Goal: Task Accomplishment & Management: Use online tool/utility

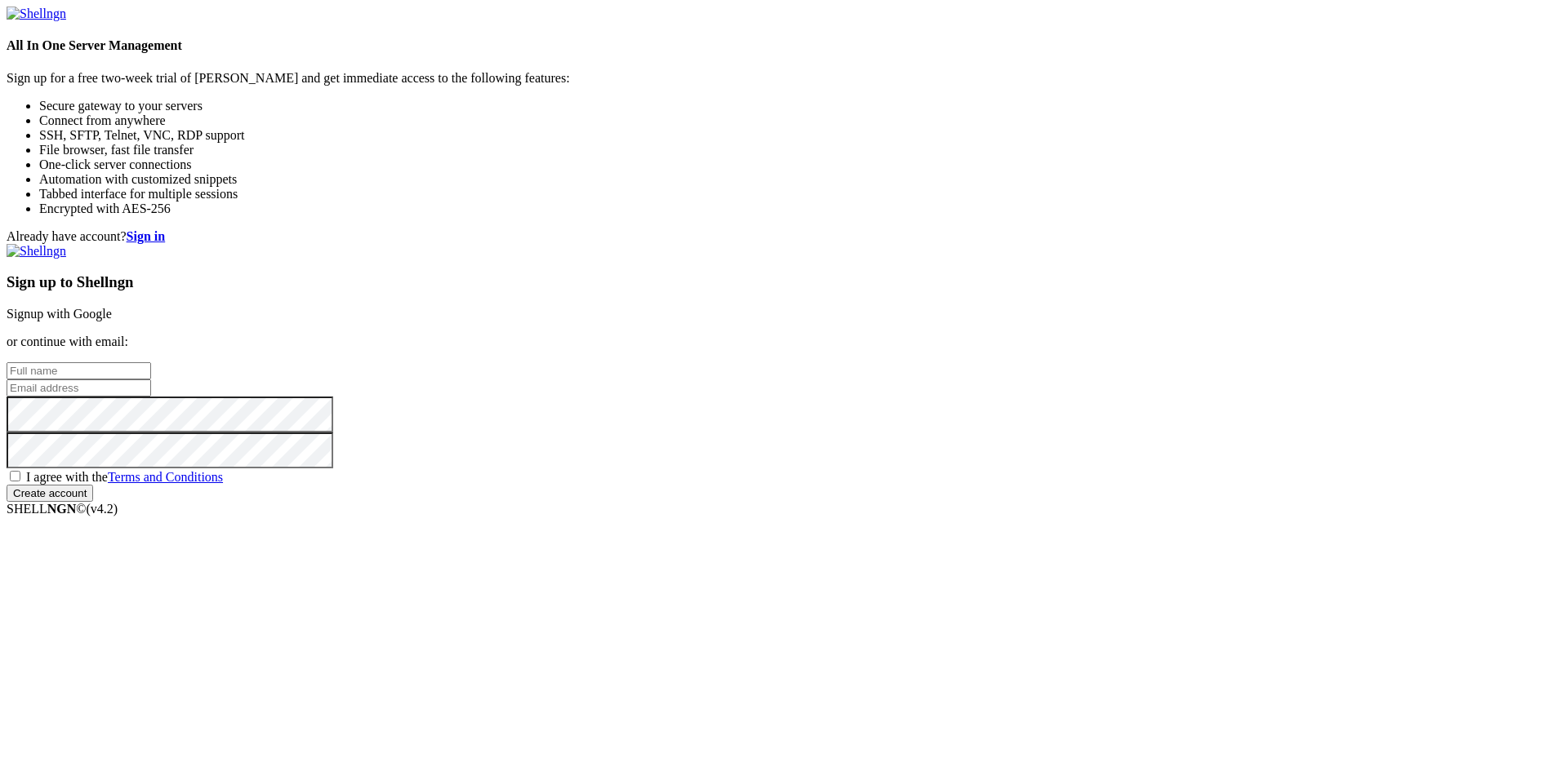
click at [112, 307] on link "Signup with Google" at bounding box center [59, 314] width 105 height 13
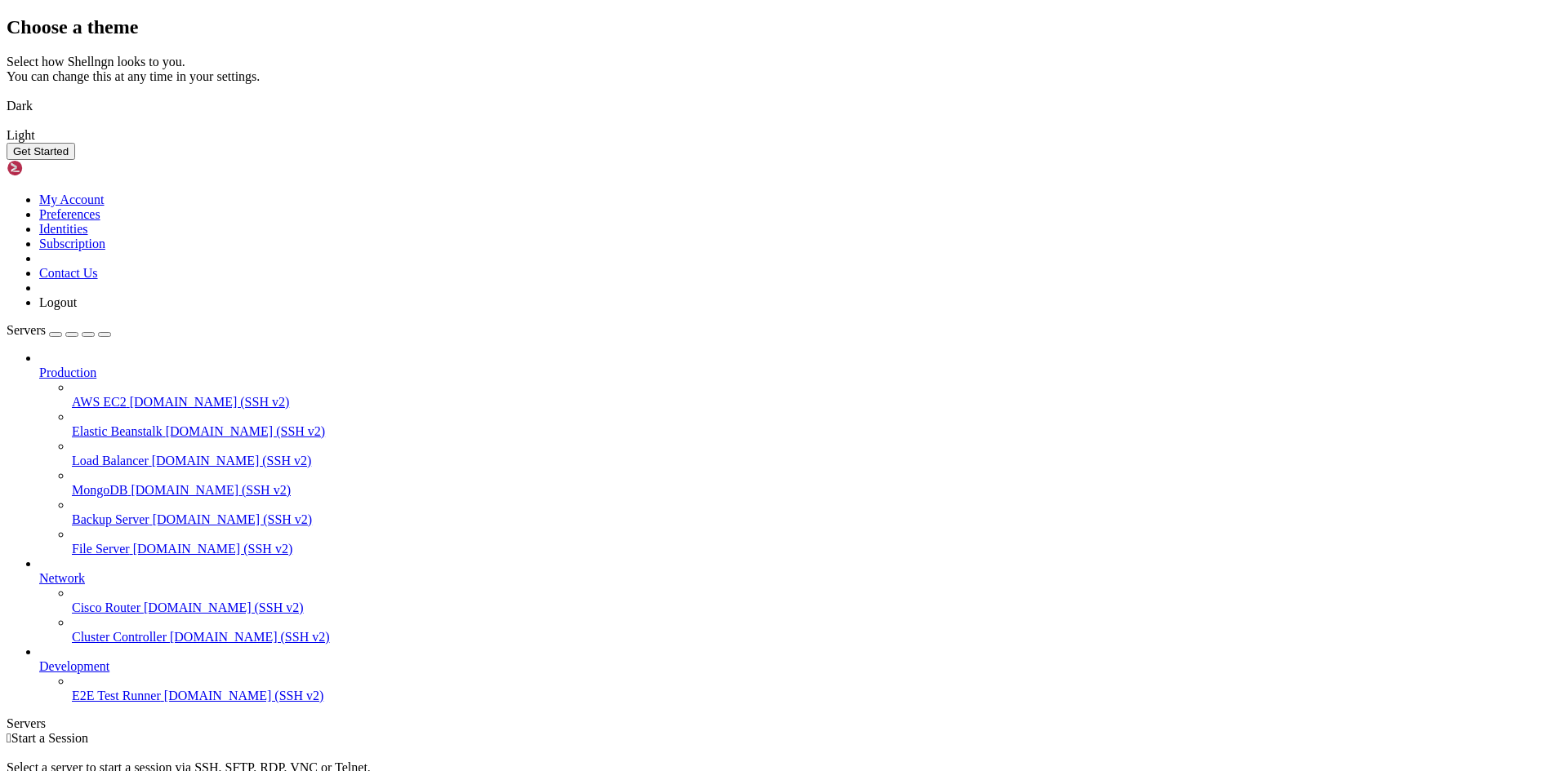
click at [7, 95] on img at bounding box center [7, 95] width 0 height 0
click at [75, 160] on button "Get Started" at bounding box center [40, 152] width 68 height 17
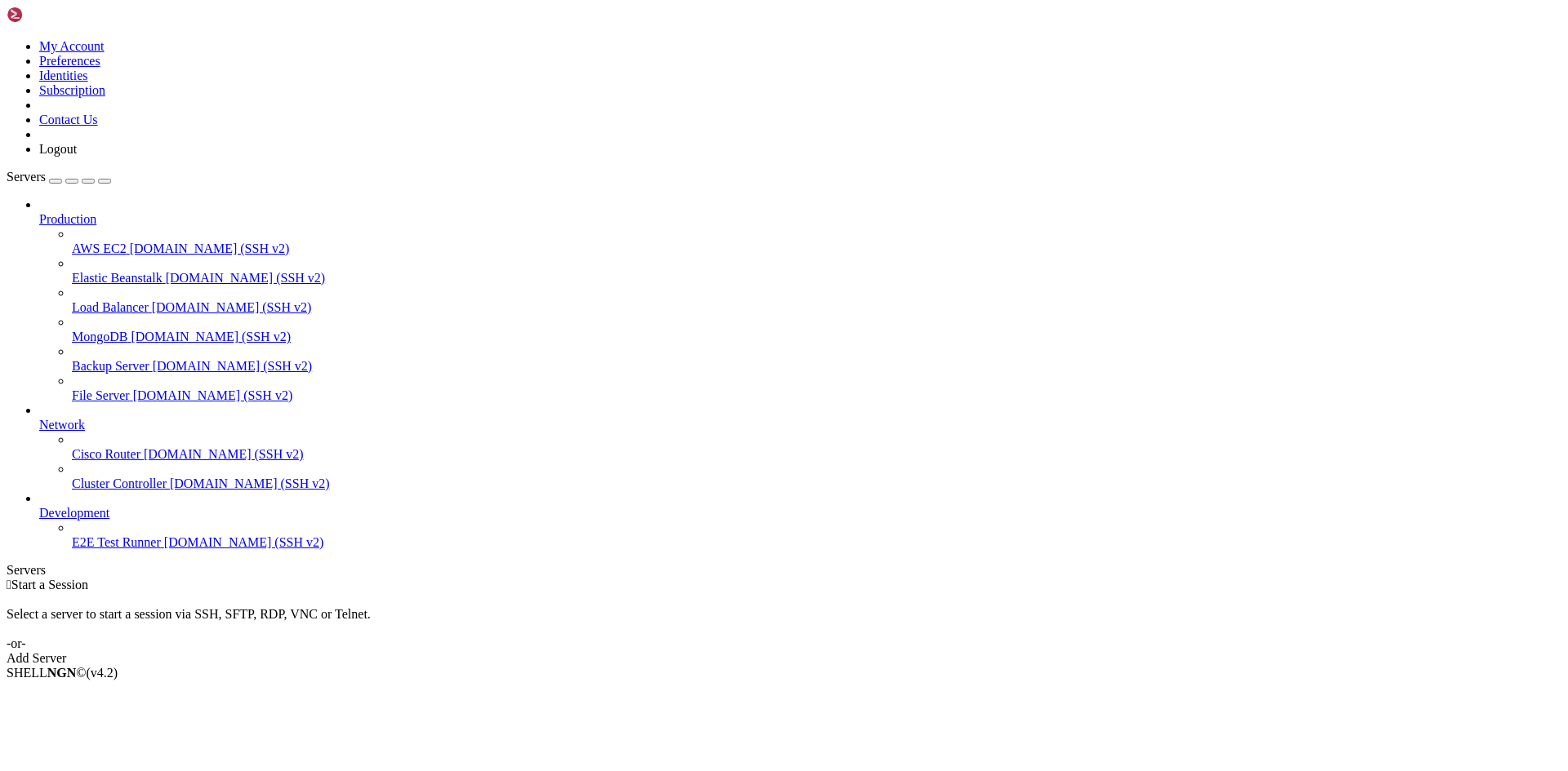
click at [865, 651] on link "Add Server" at bounding box center [784, 658] width 1555 height 14
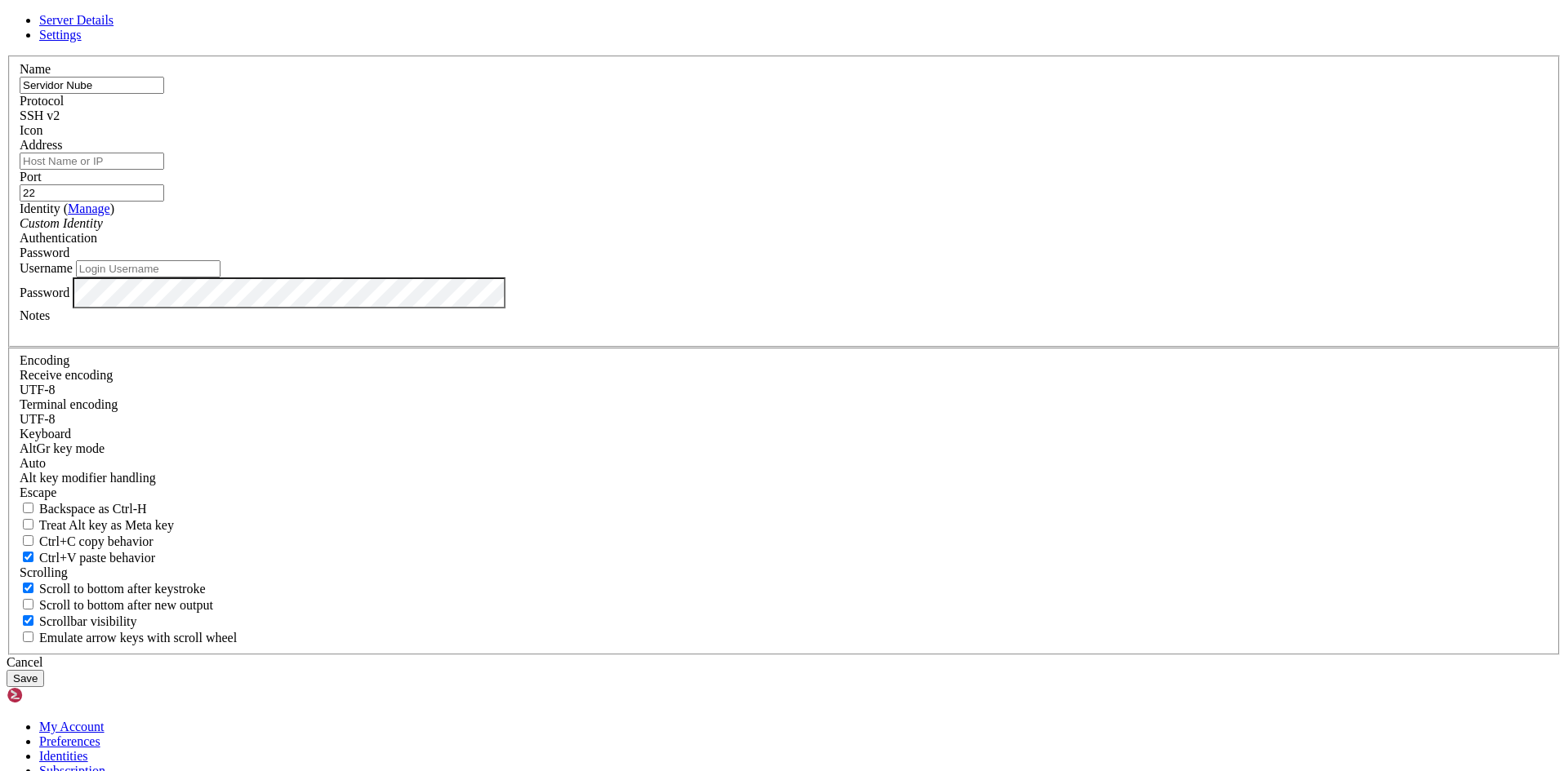
type input "Servidor Nube"
click at [700, 170] on div "Address" at bounding box center [783, 154] width 1528 height 32
click at [164, 170] on input "Address" at bounding box center [92, 161] width 145 height 17
paste input "[TECHNICAL_ID]"
type input "[TECHNICAL_ID]"
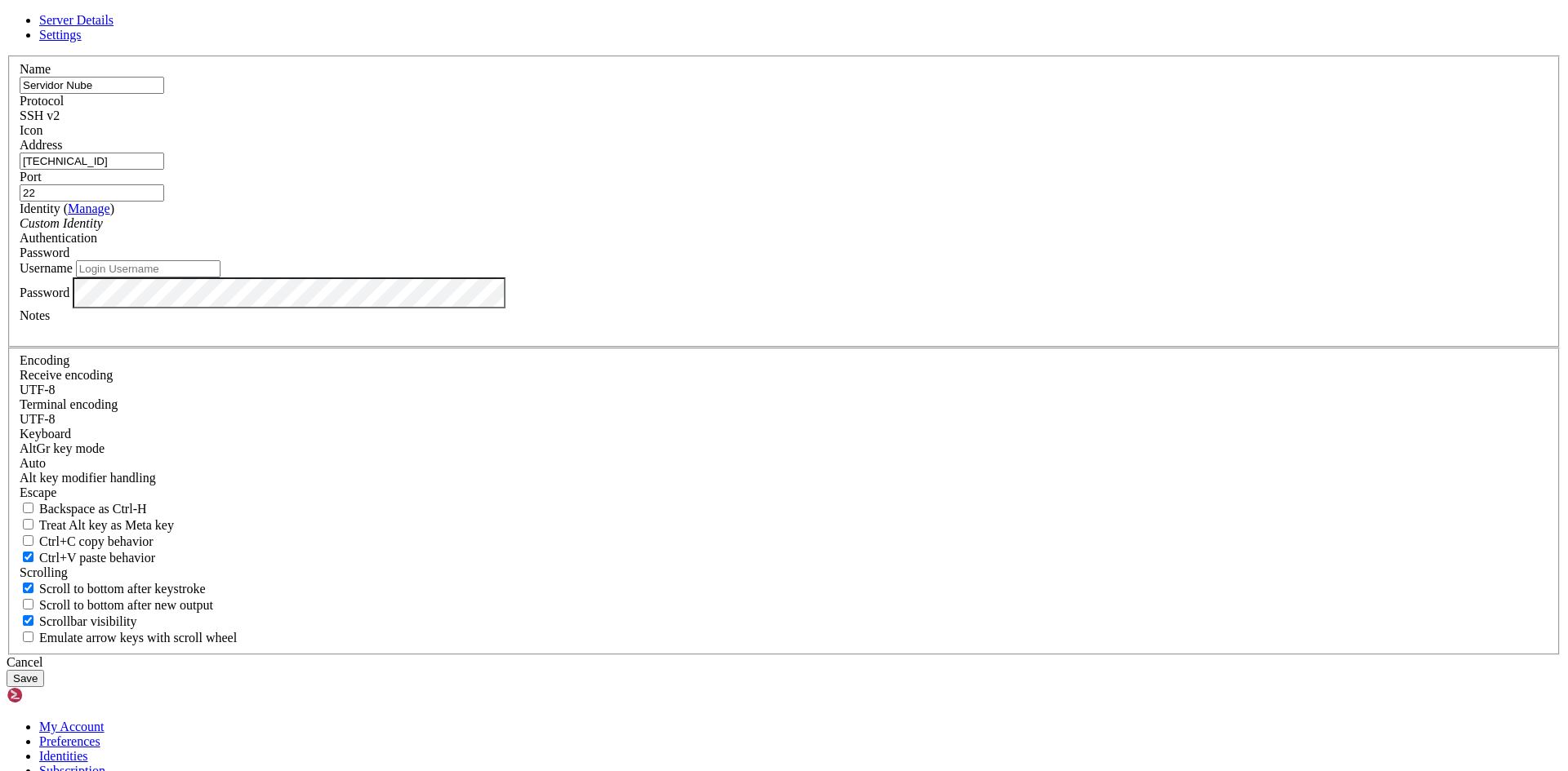
click at [221, 278] on input "Username" at bounding box center [148, 269] width 145 height 17
type input "[PERSON_NAME]"
click at [44, 670] on button "Save" at bounding box center [25, 678] width 38 height 17
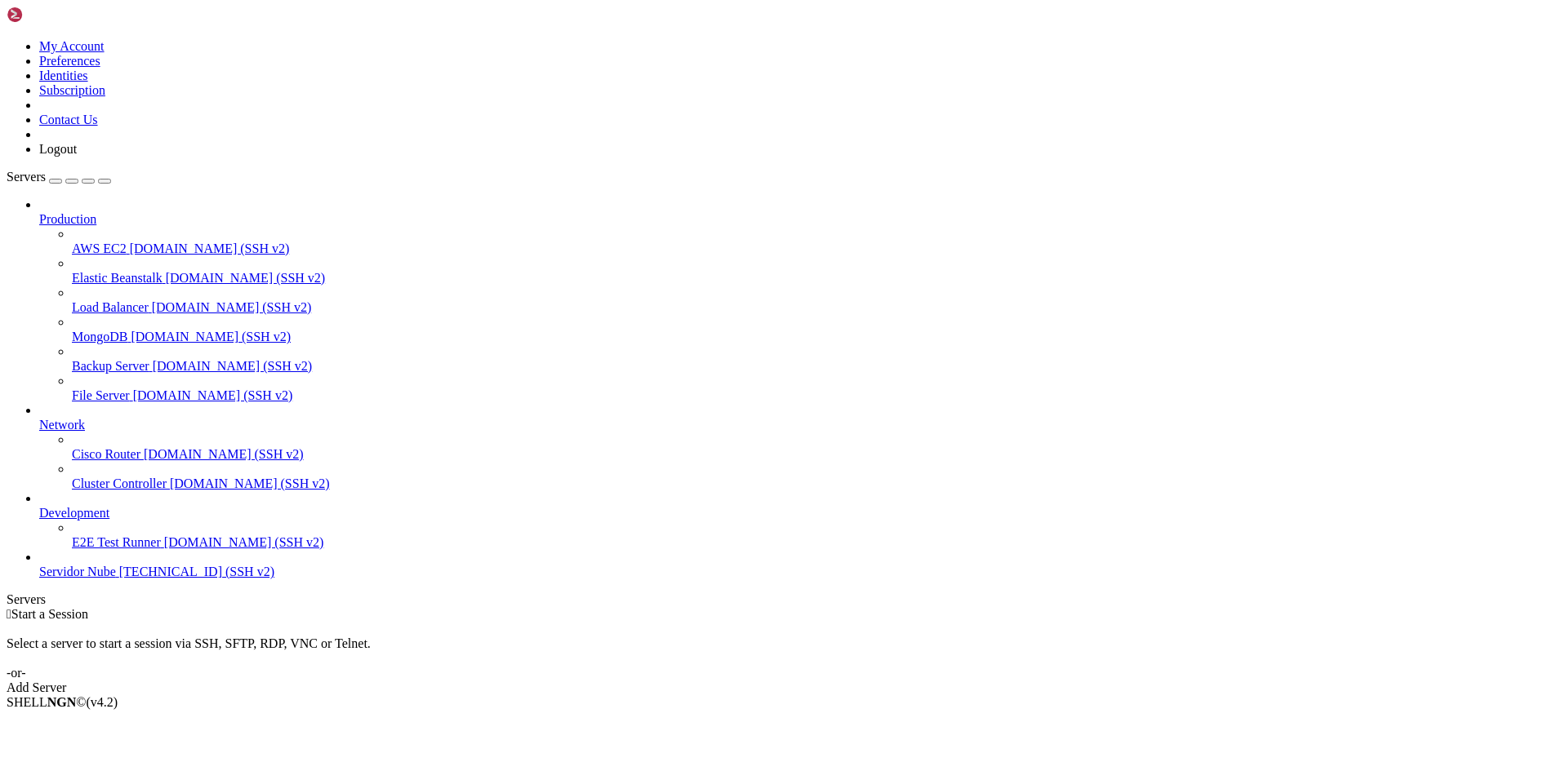
click at [120, 578] on span "[TECHNICAL_ID] (SSH v2)" at bounding box center [197, 572] width 155 height 13
click at [40, 565] on icon at bounding box center [40, 565] width 0 height 0
click at [120, 578] on span "[TECHNICAL_ID] (SSH v2)" at bounding box center [197, 572] width 155 height 13
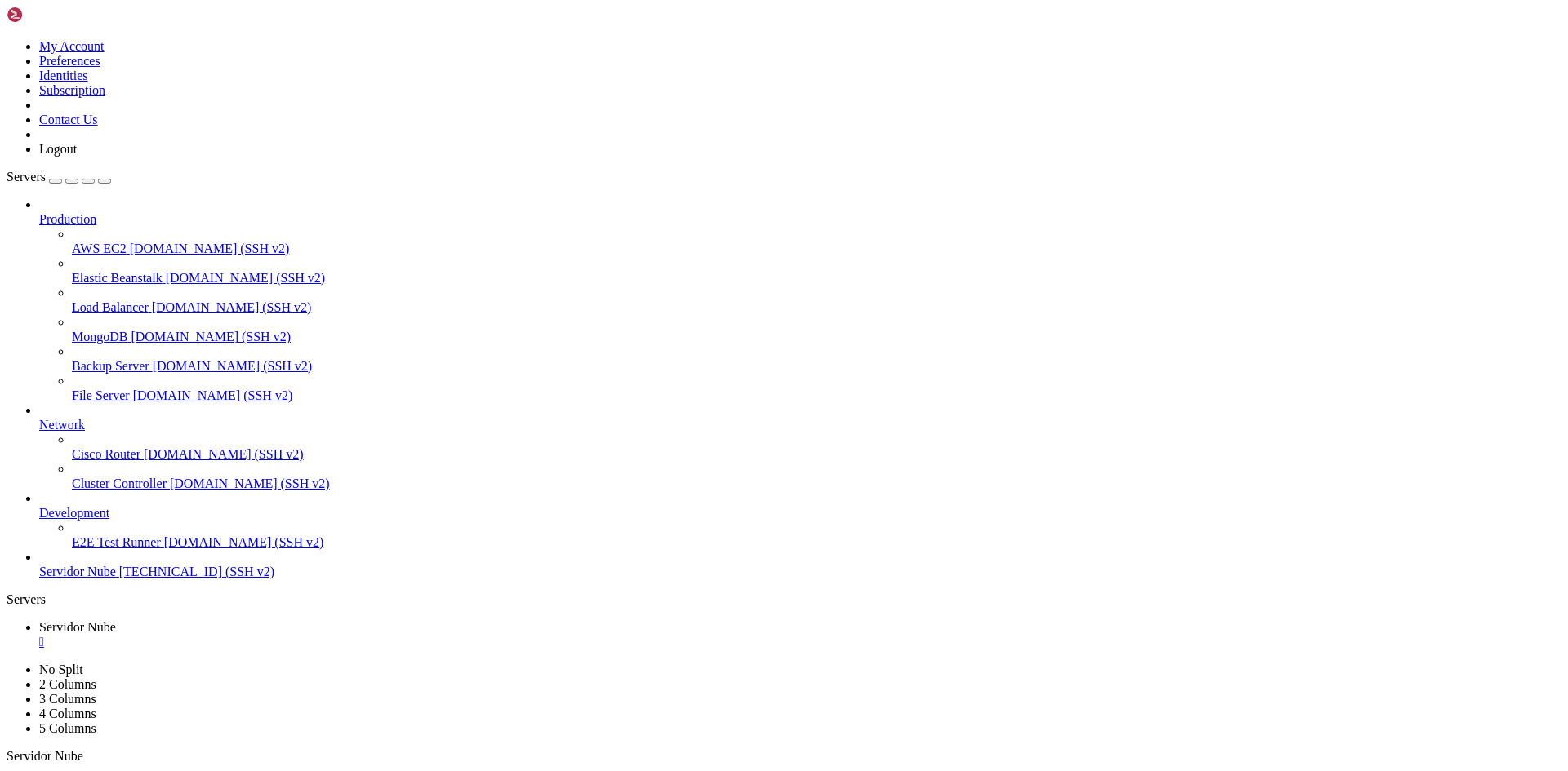
drag, startPoint x: 431, startPoint y: 1098, endPoint x: 300, endPoint y: 1092, distance: 131.1
drag, startPoint x: 262, startPoint y: 1085, endPoint x: 451, endPoint y: 1106, distance: 190.2
